Goal: Information Seeking & Learning: Learn about a topic

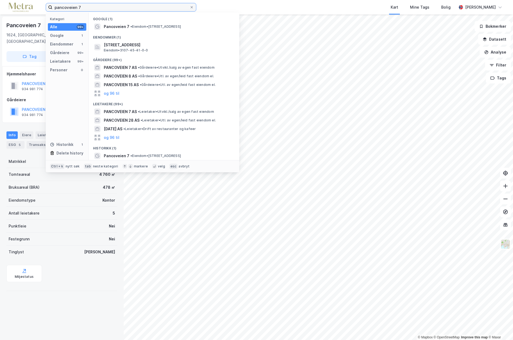
drag, startPoint x: 84, startPoint y: 6, endPoint x: 22, endPoint y: 6, distance: 62.4
click at [22, 6] on div "pancoveien 7 Kategori Alle 99+ Google 1 Eiendommer 1 Gårdeiere 99+ Leietakere 9…" at bounding box center [256, 7] width 513 height 15
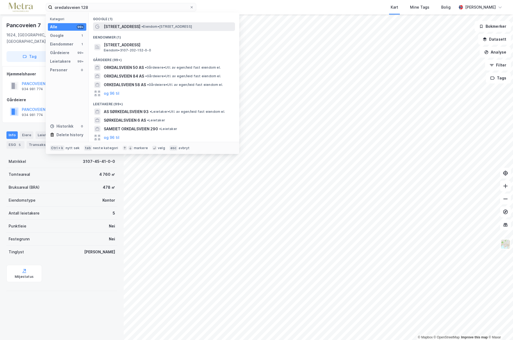
click at [124, 27] on span "[STREET_ADDRESS]" at bounding box center [122, 26] width 37 height 6
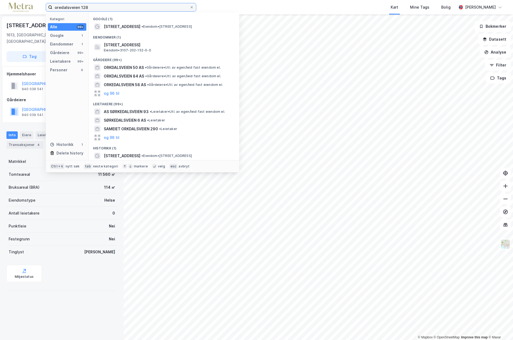
drag, startPoint x: 90, startPoint y: 6, endPoint x: 48, endPoint y: 7, distance: 41.7
click at [48, 7] on label "oredalsveien 128" at bounding box center [121, 7] width 151 height 9
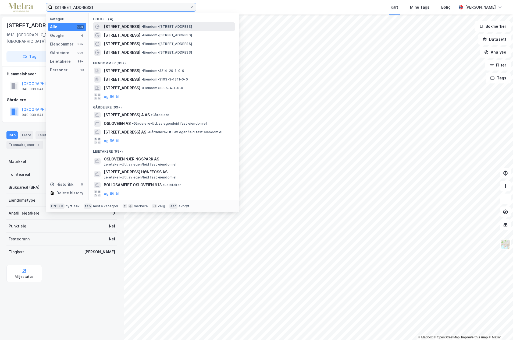
type input "[STREET_ADDRESS]"
click at [124, 27] on span "[STREET_ADDRESS]" at bounding box center [122, 26] width 37 height 6
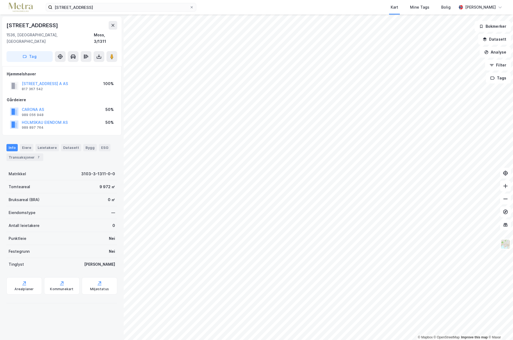
click at [228, 339] on html "[STREET_ADDRESS] Kart Mine Tags Bolig [PERSON_NAME] © Mapbox © OpenStreetMap Im…" at bounding box center [256, 170] width 513 height 340
